Goal: Task Accomplishment & Management: Manage account settings

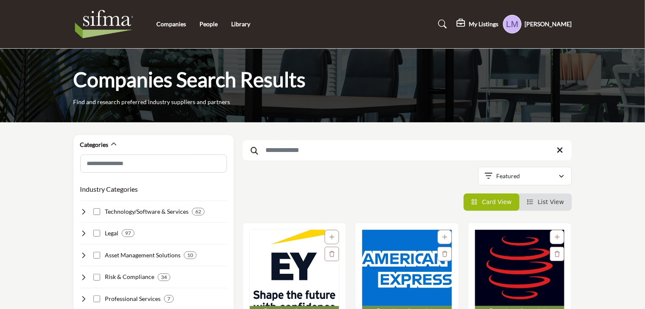
click at [554, 25] on h5 "[PERSON_NAME]" at bounding box center [548, 24] width 47 height 8
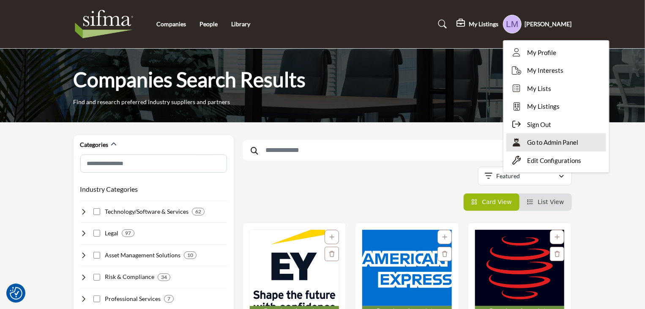
click at [564, 141] on span "Go to Admin Panel" at bounding box center [553, 142] width 51 height 10
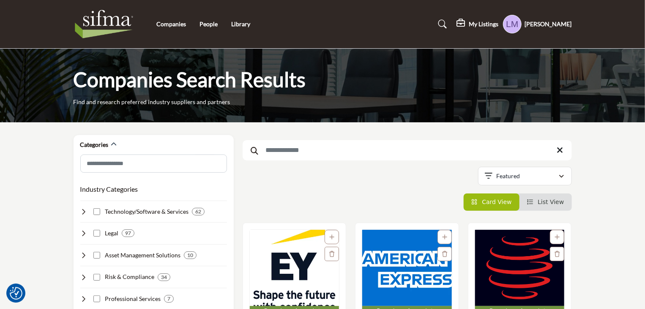
click at [550, 23] on h5 "[PERSON_NAME]" at bounding box center [548, 24] width 47 height 8
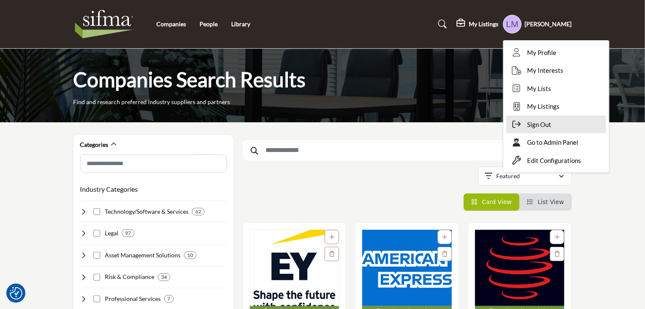
click at [545, 124] on span "Sign Out" at bounding box center [540, 125] width 24 height 10
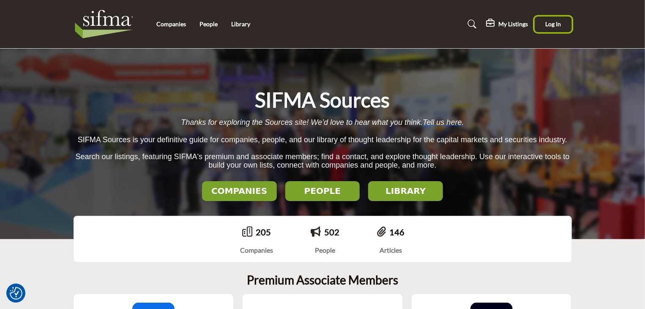
click at [557, 23] on span "Log In" at bounding box center [554, 23] width 16 height 7
